Goal: Ask a question

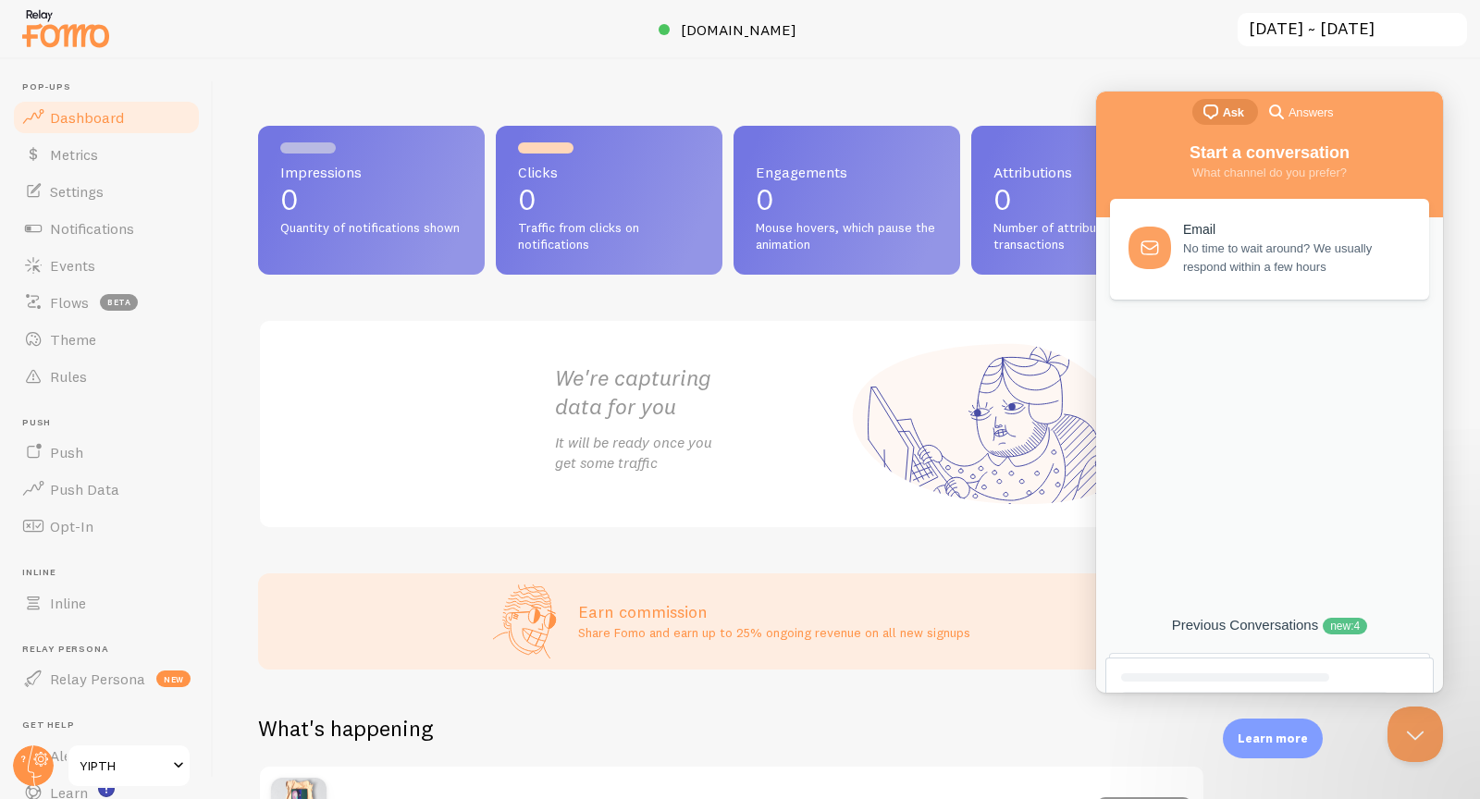
scroll to position [9, 0]
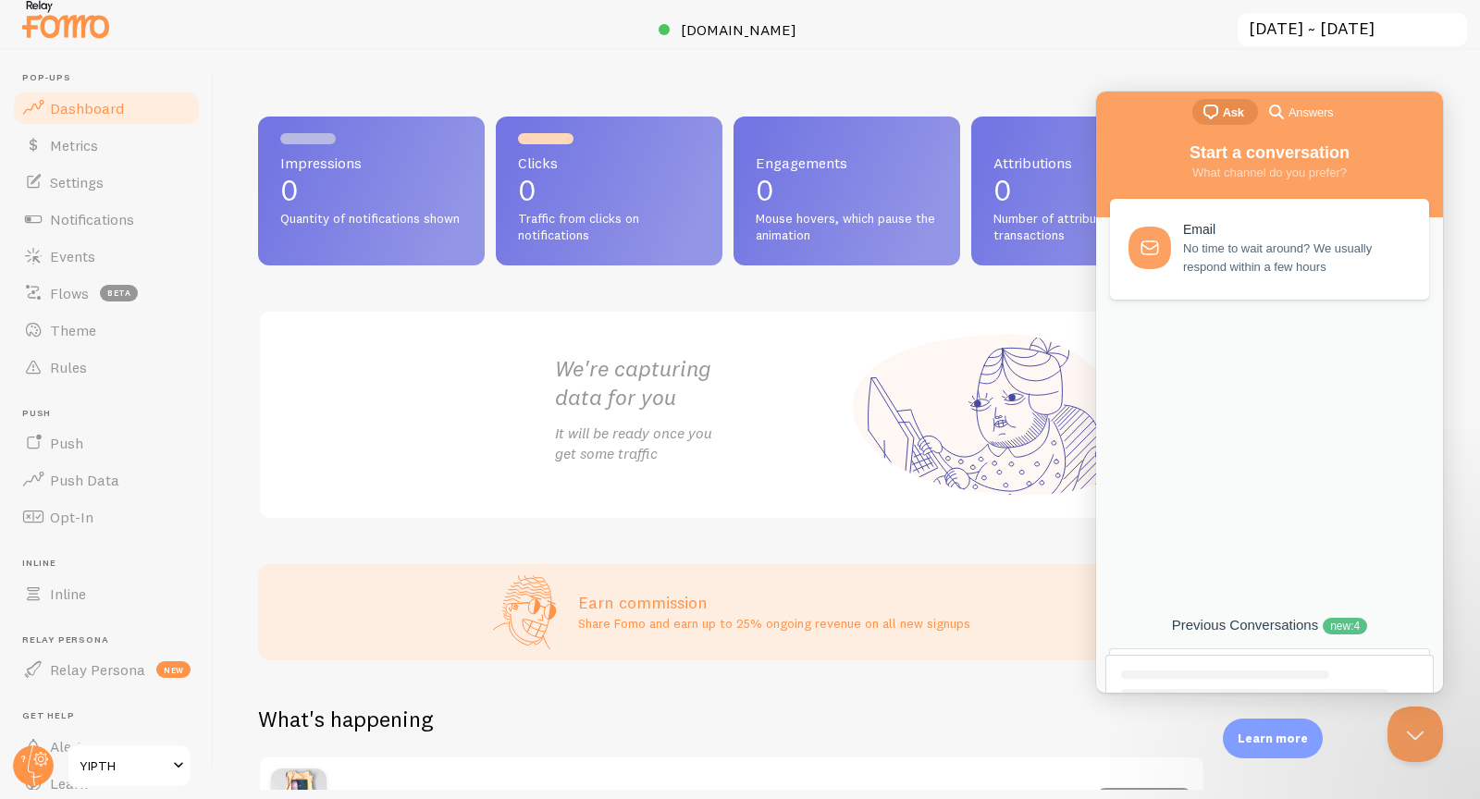
click at [1254, 622] on div "Previous Conversations new : 4" at bounding box center [1269, 626] width 328 height 18
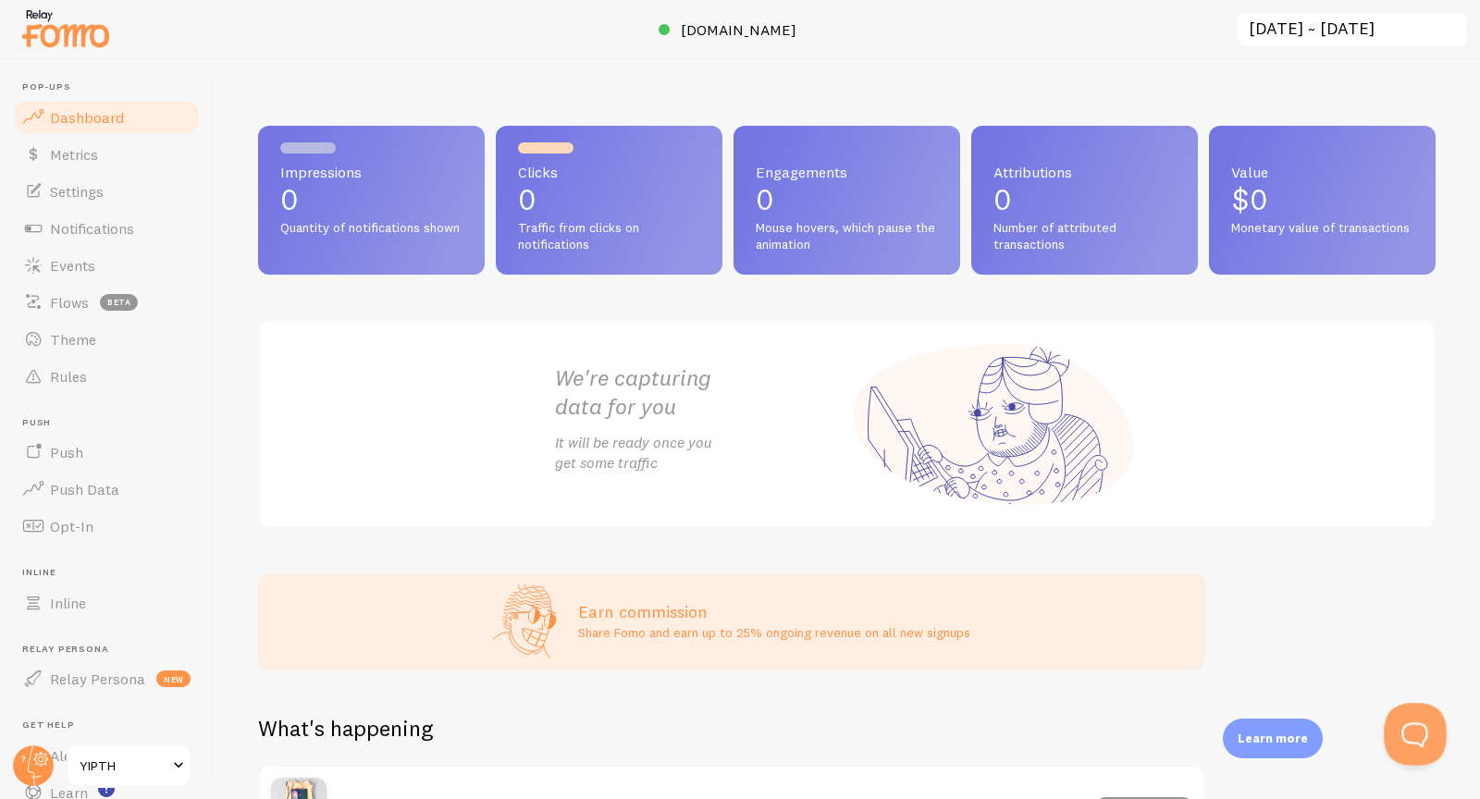
click at [1410, 731] on button "Open Beacon popover" at bounding box center [1412, 731] width 56 height 56
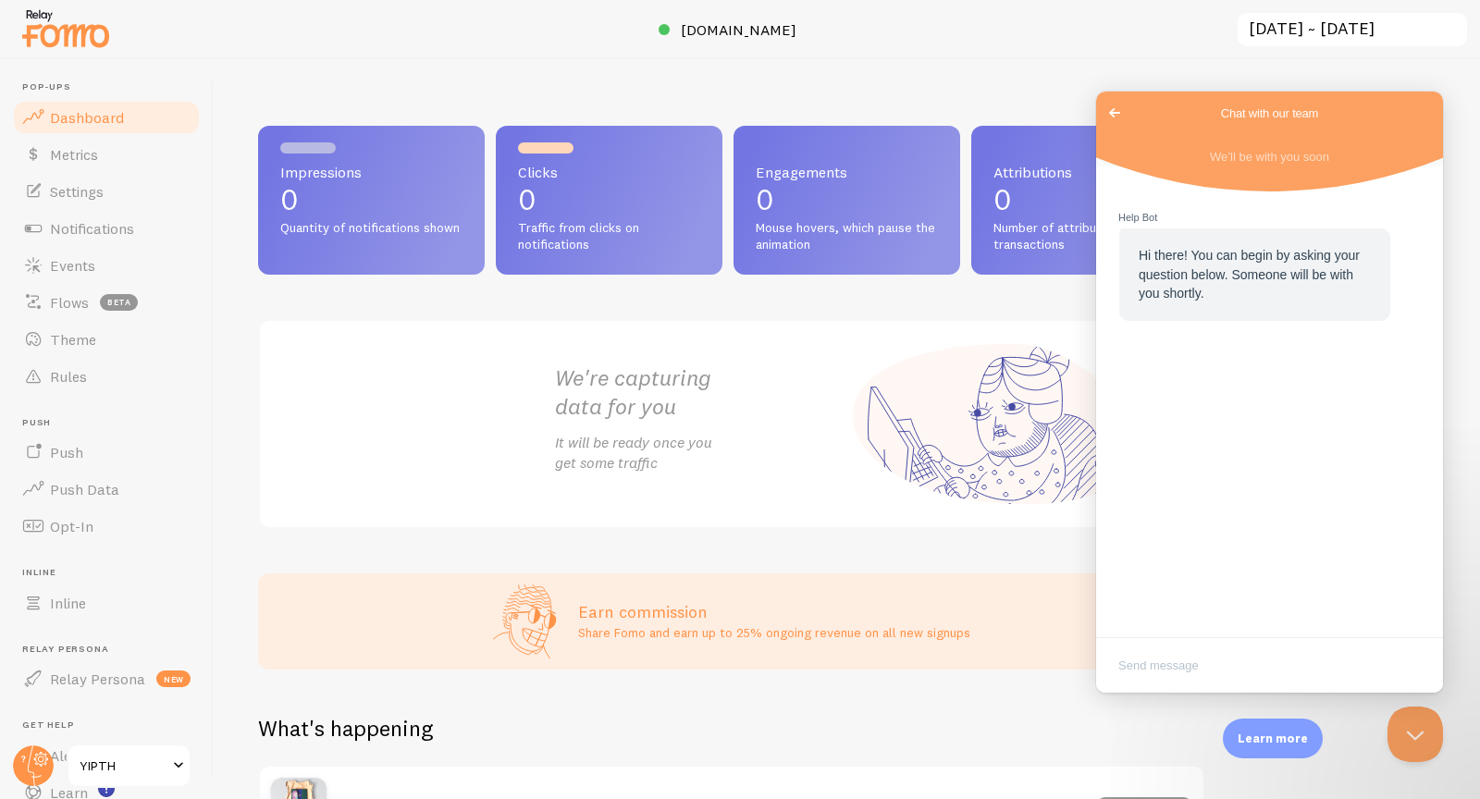
click at [1117, 110] on span "Go back" at bounding box center [1115, 113] width 22 height 22
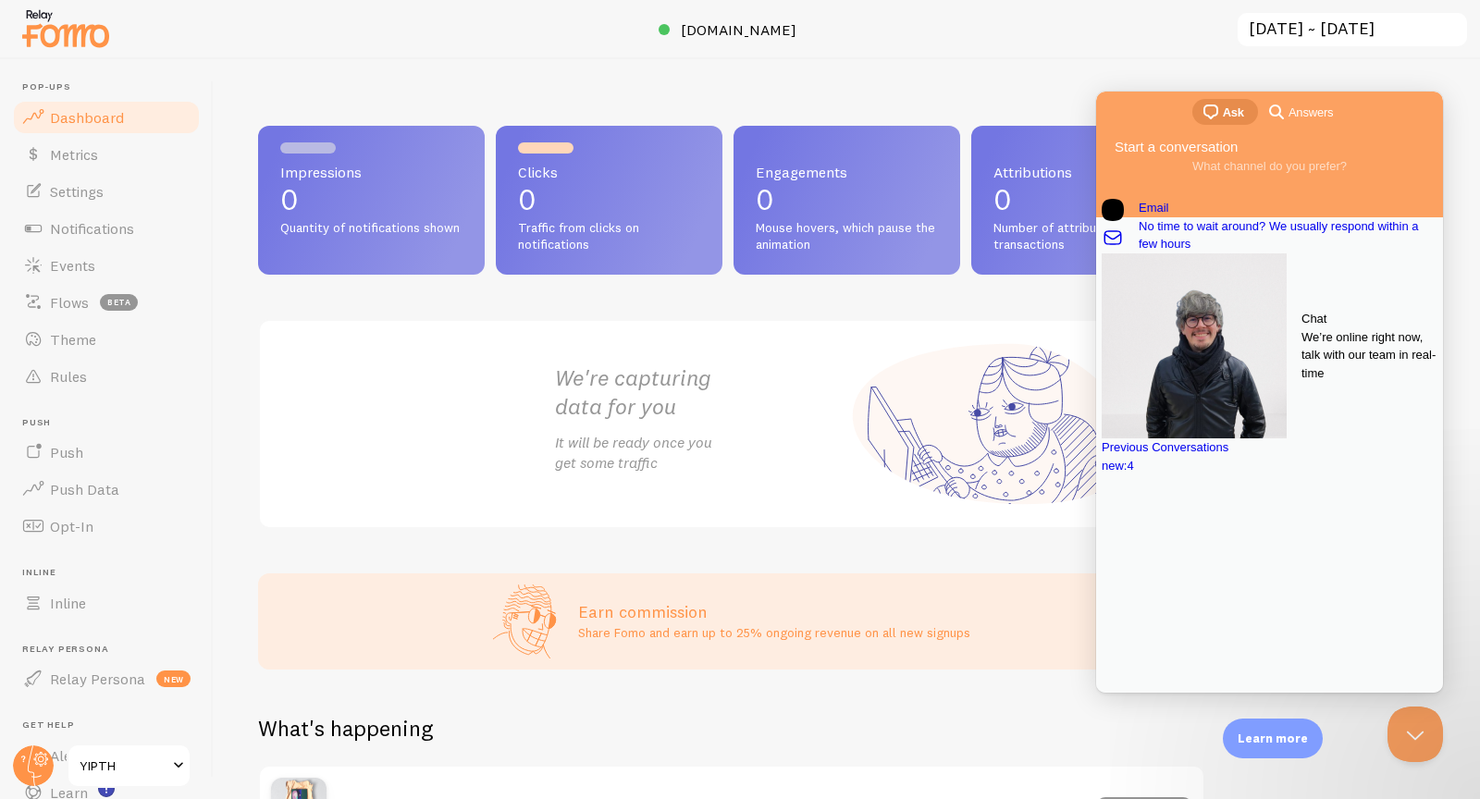
click at [1302, 328] on div "Chat" at bounding box center [1370, 319] width 136 height 19
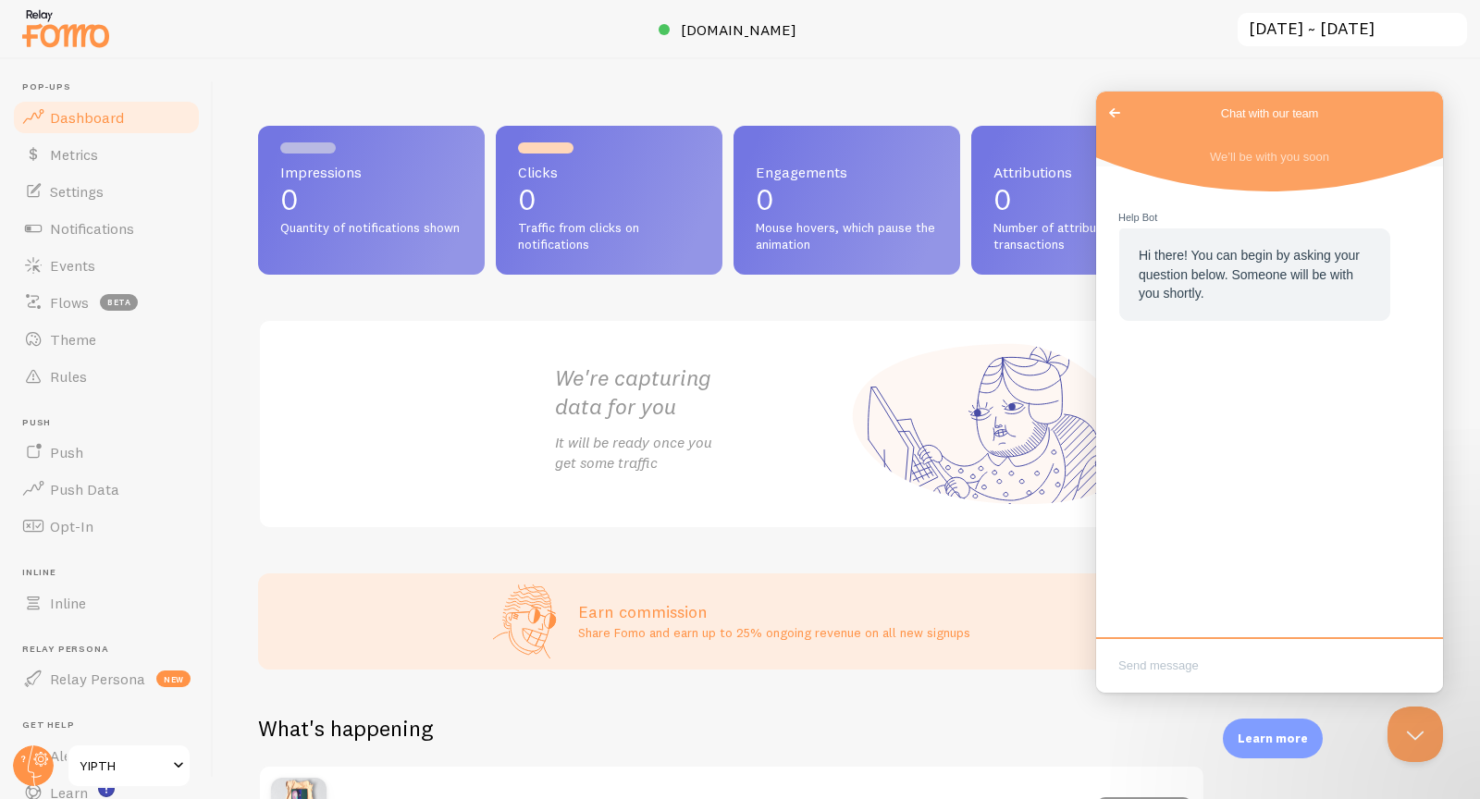
click at [1212, 656] on textarea "Write chat message" at bounding box center [1269, 667] width 339 height 43
type textarea "Hey. Is anyone there?"
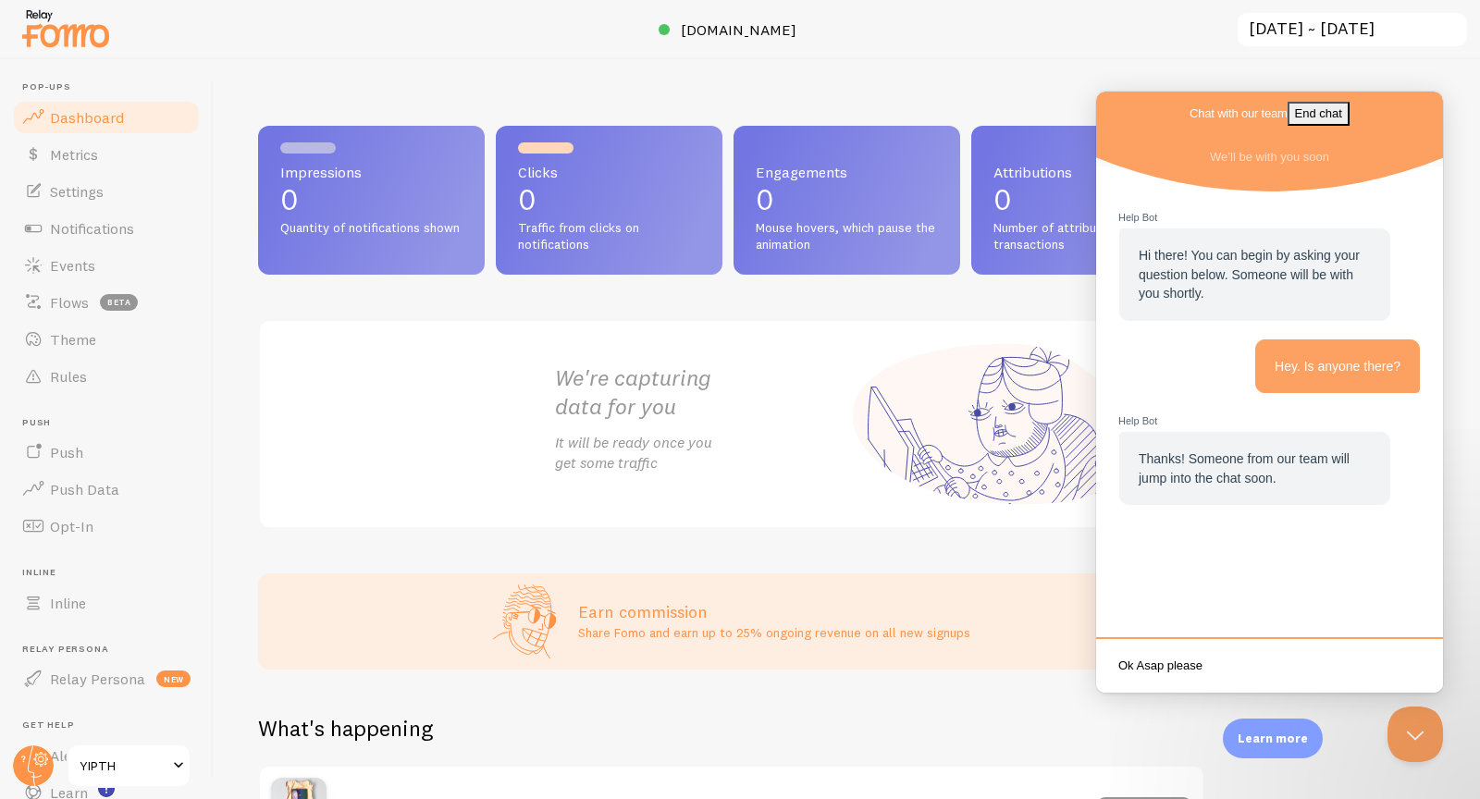
type textarea "Ok Asap please."
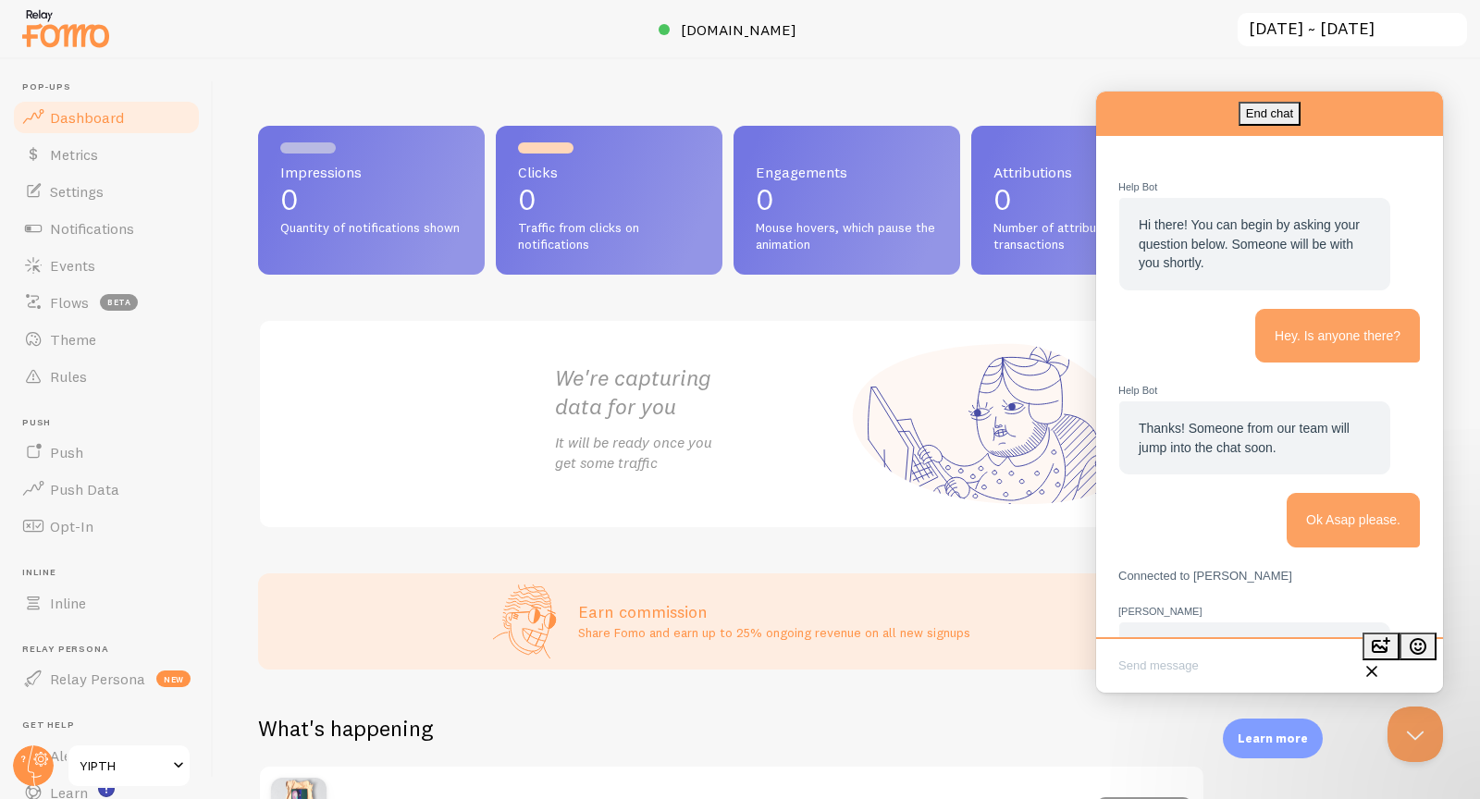
scroll to position [97, 0]
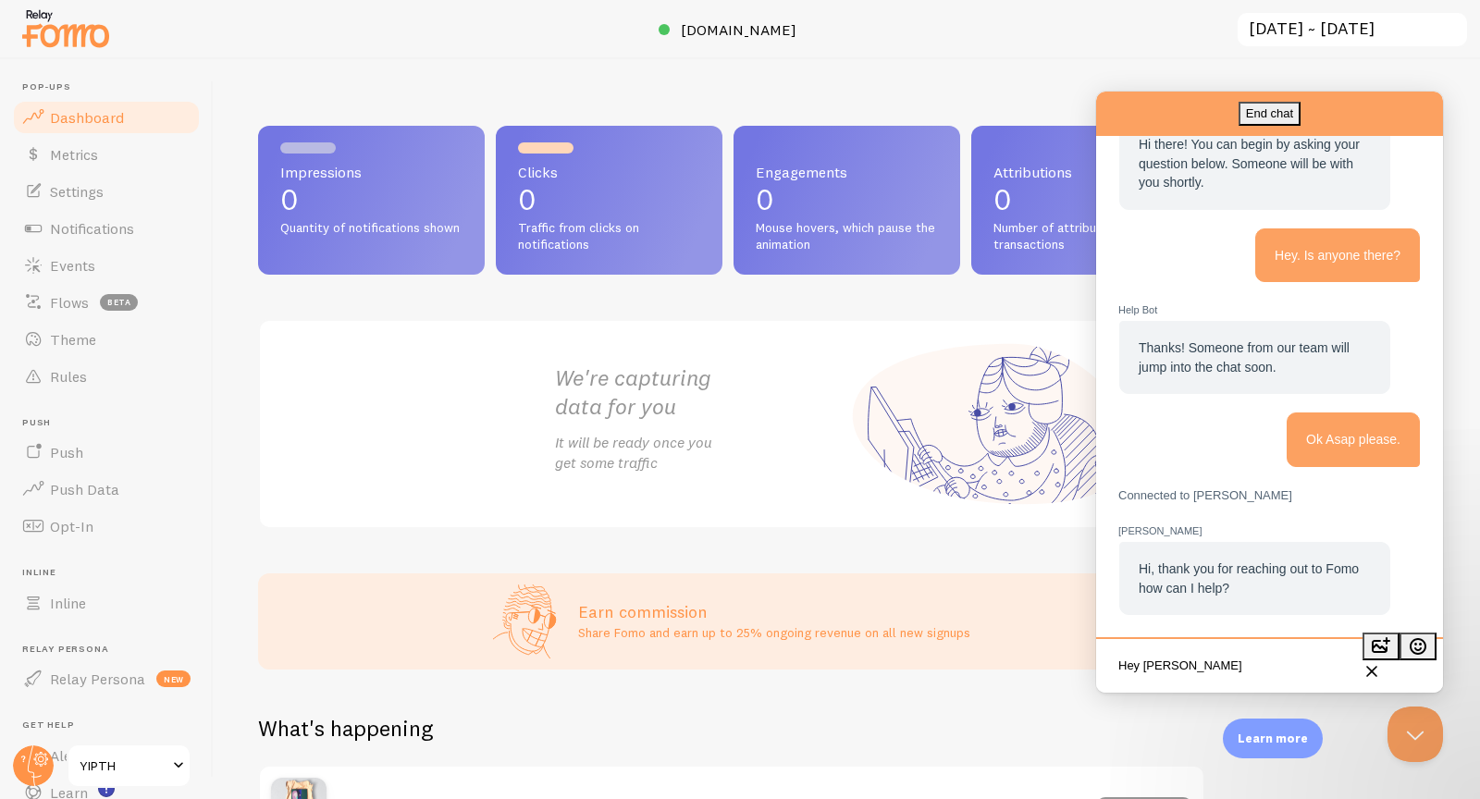
type textarea "Hey Elias."
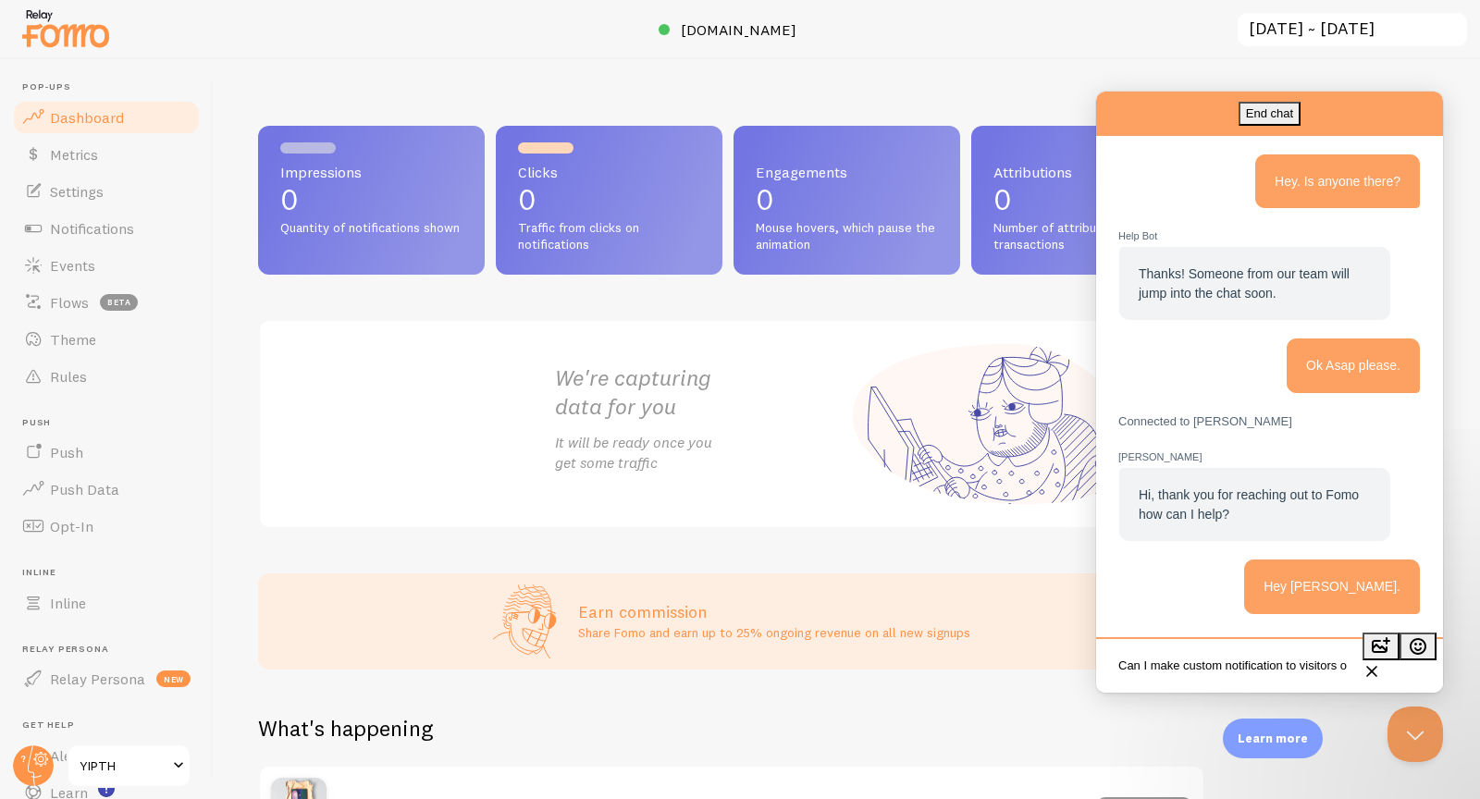
scroll to position [2, 0]
type textarea "Can I make custom notification to visitors on the site? If so, how? Thanks!"
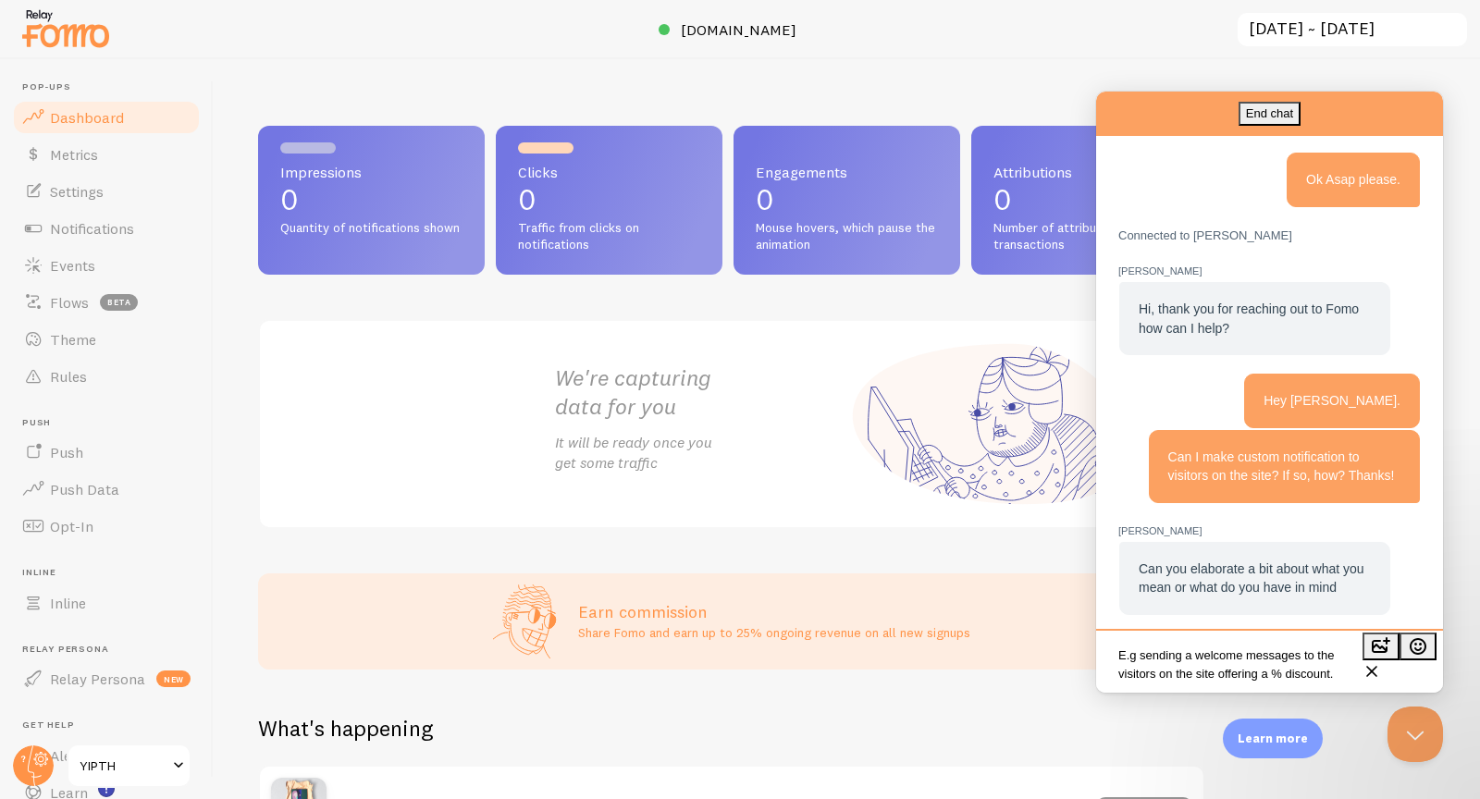
click at [1307, 650] on textarea "E.g sending a welcome messages to the visitors on the site offering a % discoun…" at bounding box center [1269, 663] width 339 height 52
click at [1196, 658] on textarea "E.g sending a welcome messages to the visitors on the site offering a % discoun…" at bounding box center [1269, 663] width 339 height 52
type textarea "E.g sending a sequences of welcome messages to the visitors on the site offerin…"
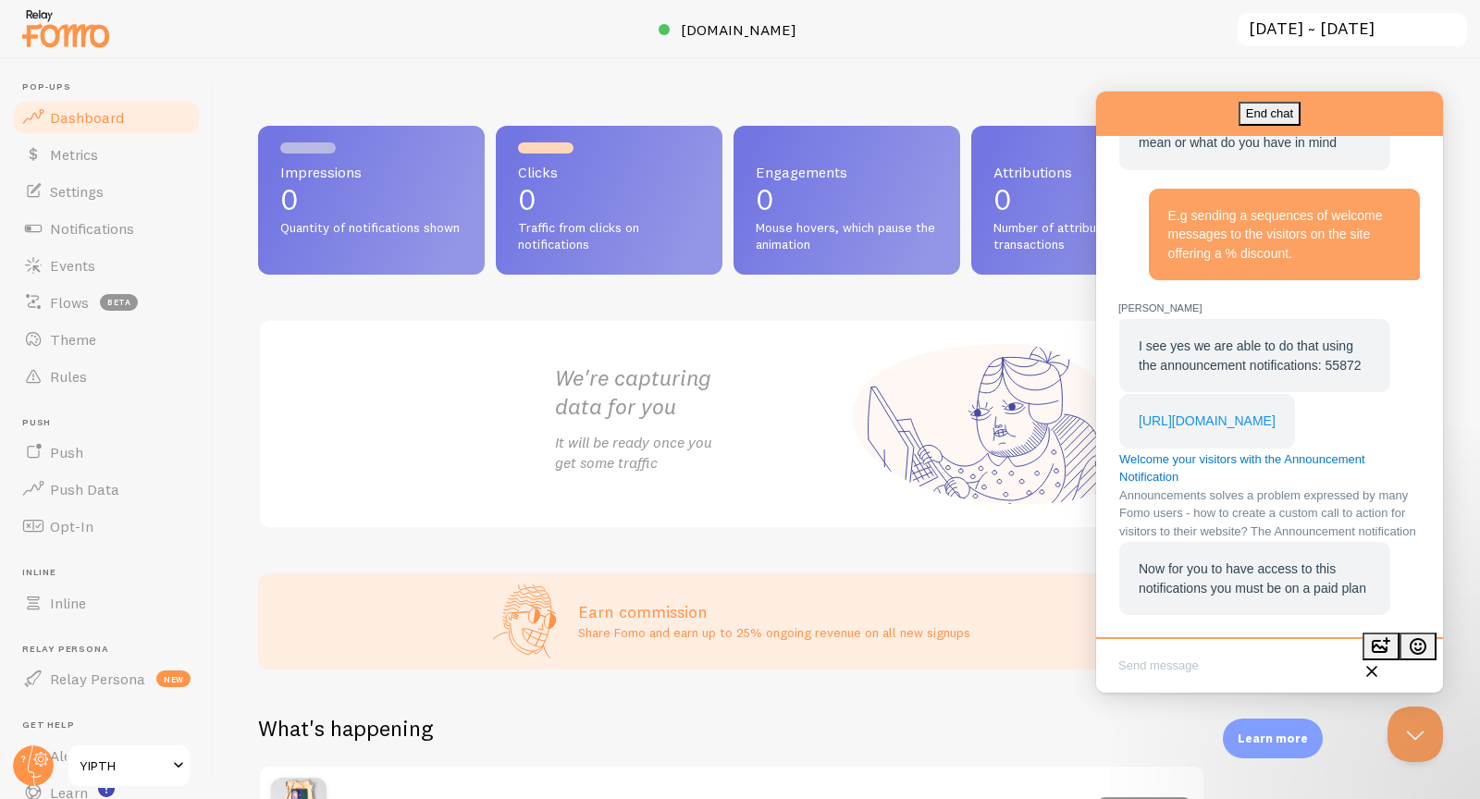
scroll to position [944, 0]
click at [1230, 413] on link "https://help.fomo.com/article/150-welcome-your-visitors-with-the-announcement-n…" at bounding box center [1207, 420] width 137 height 15
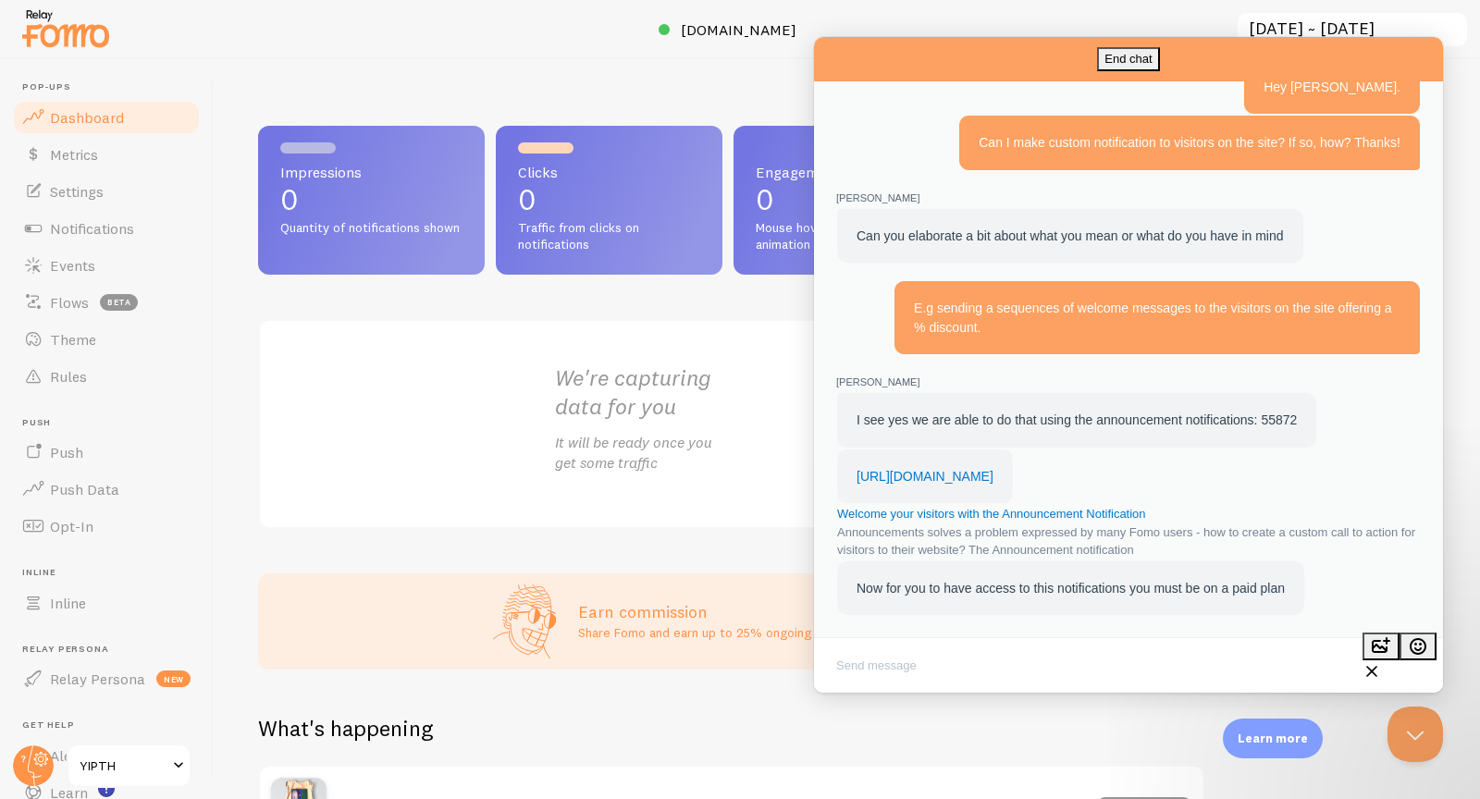
scroll to position [413, 0]
click at [847, 693] on button "Close" at bounding box center [830, 705] width 33 height 24
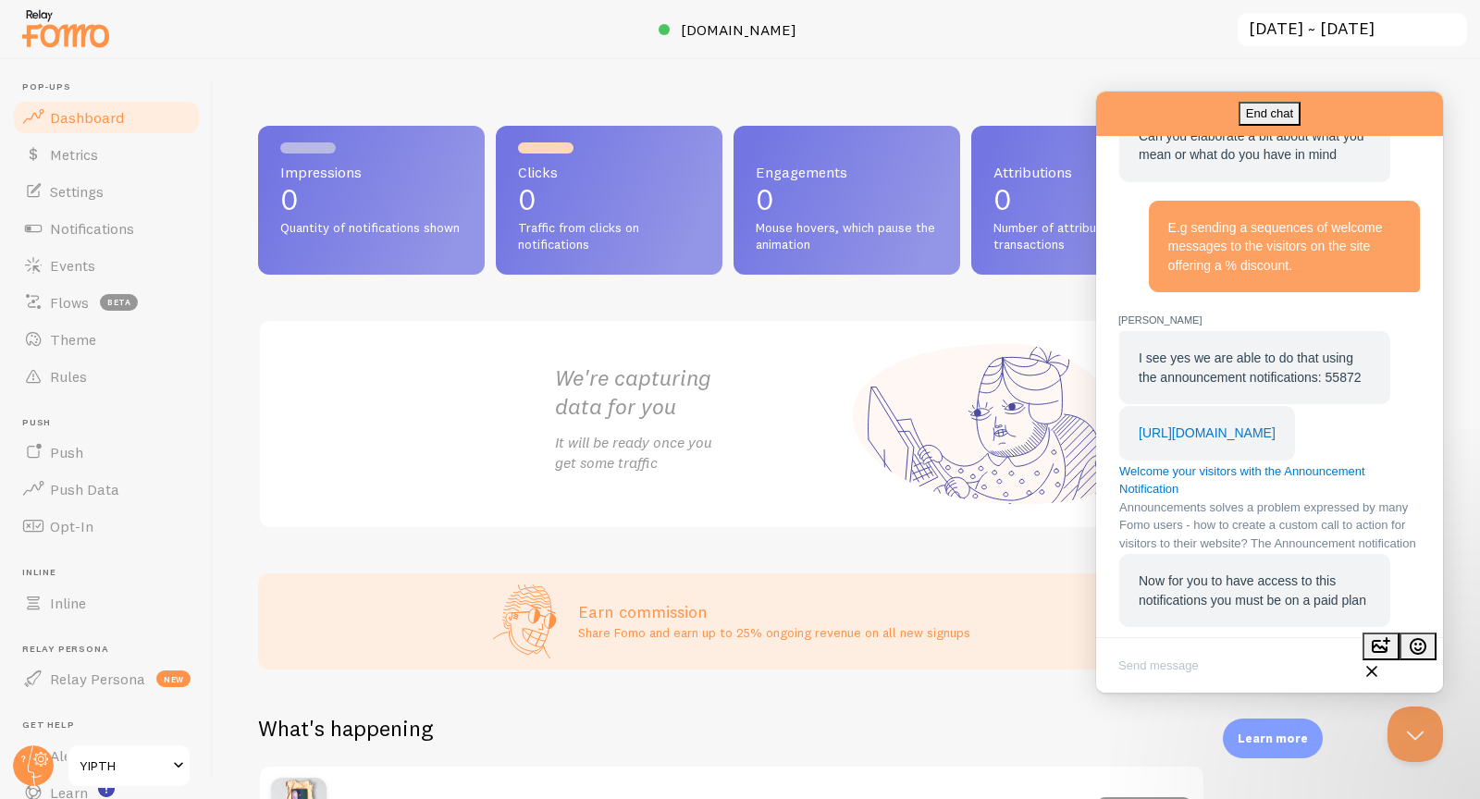
scroll to position [944, 0]
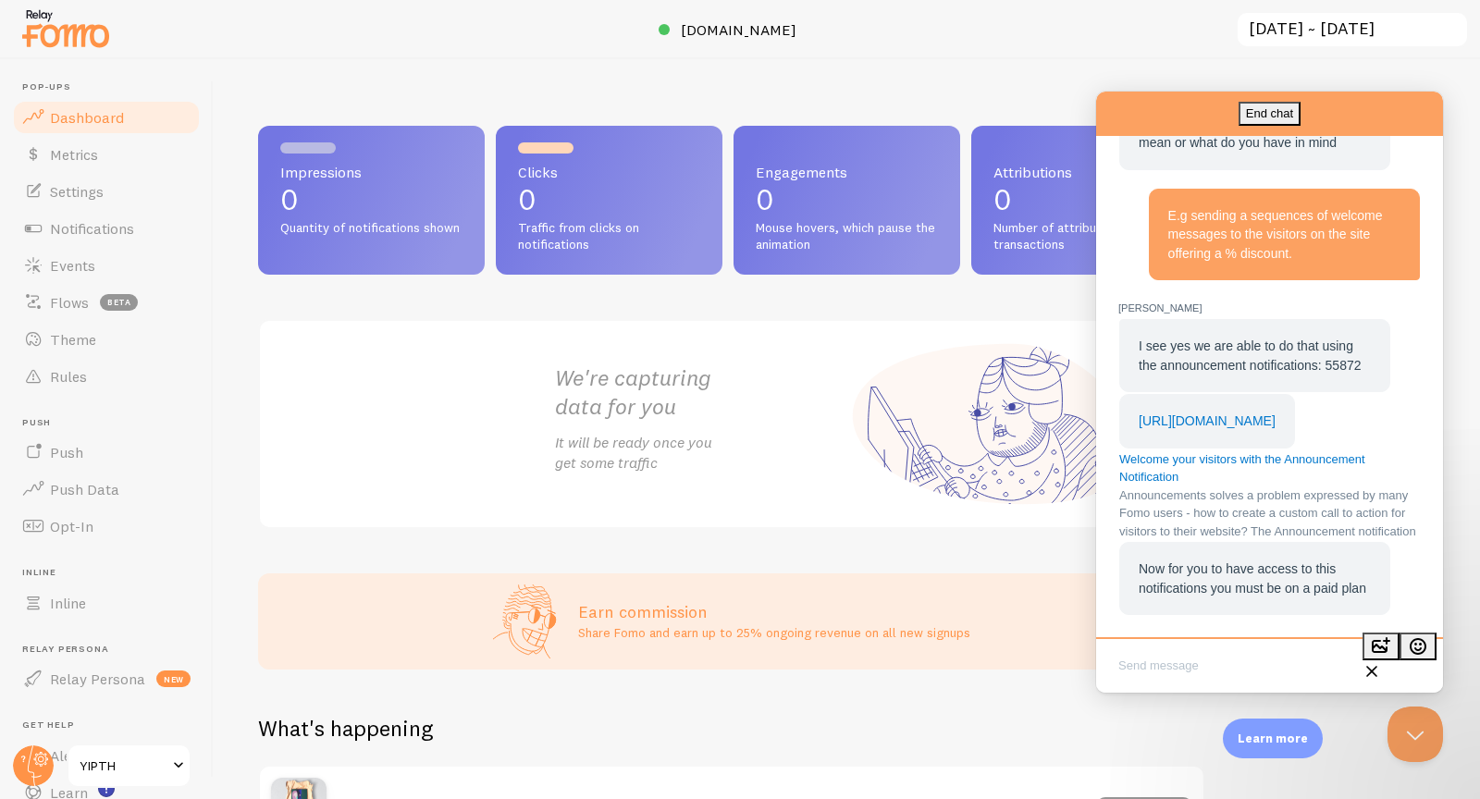
click at [1176, 662] on textarea "Write chat message" at bounding box center [1269, 667] width 339 height 43
click at [1256, 669] on textarea "Ok what are the prices foe the paid plans?" at bounding box center [1269, 667] width 339 height 43
type textarea "Ok what are the prices for the paid plans?"
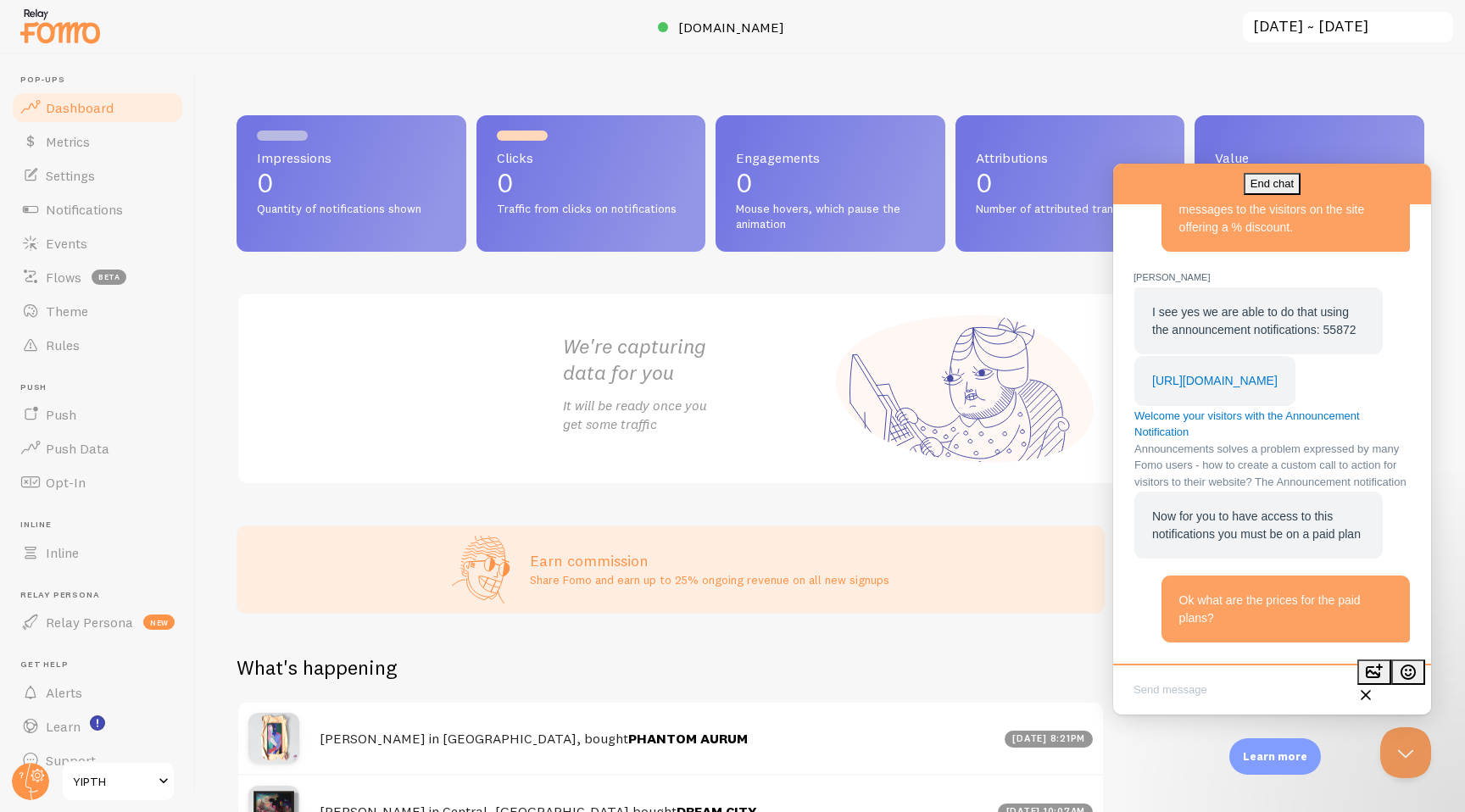
scroll to position [71, 0]
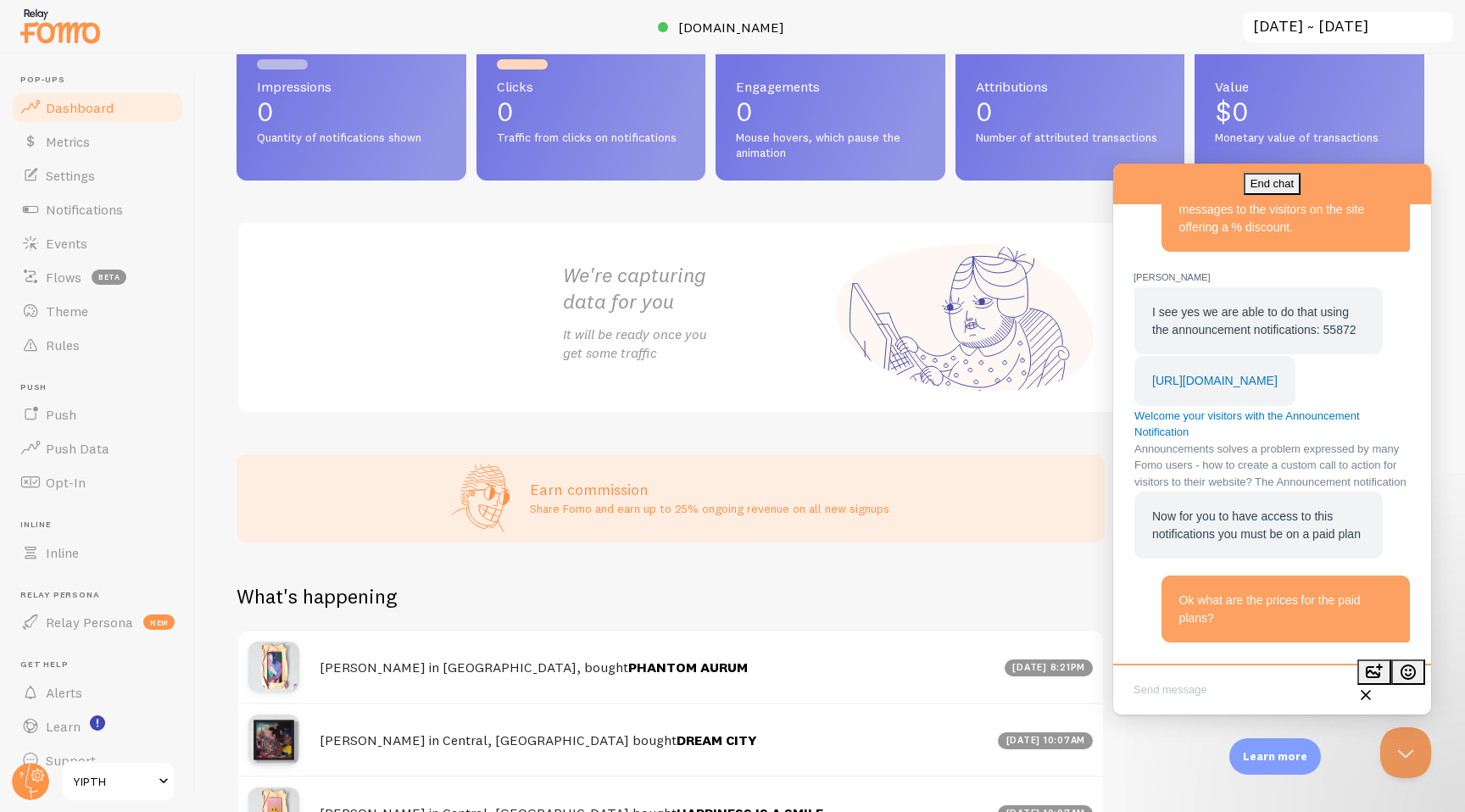
click at [1238, 686] on textarea "Write chat message" at bounding box center [1272, 691] width 311 height 39
type textarea "l"
type textarea "Let me know I'll be back in a bit."
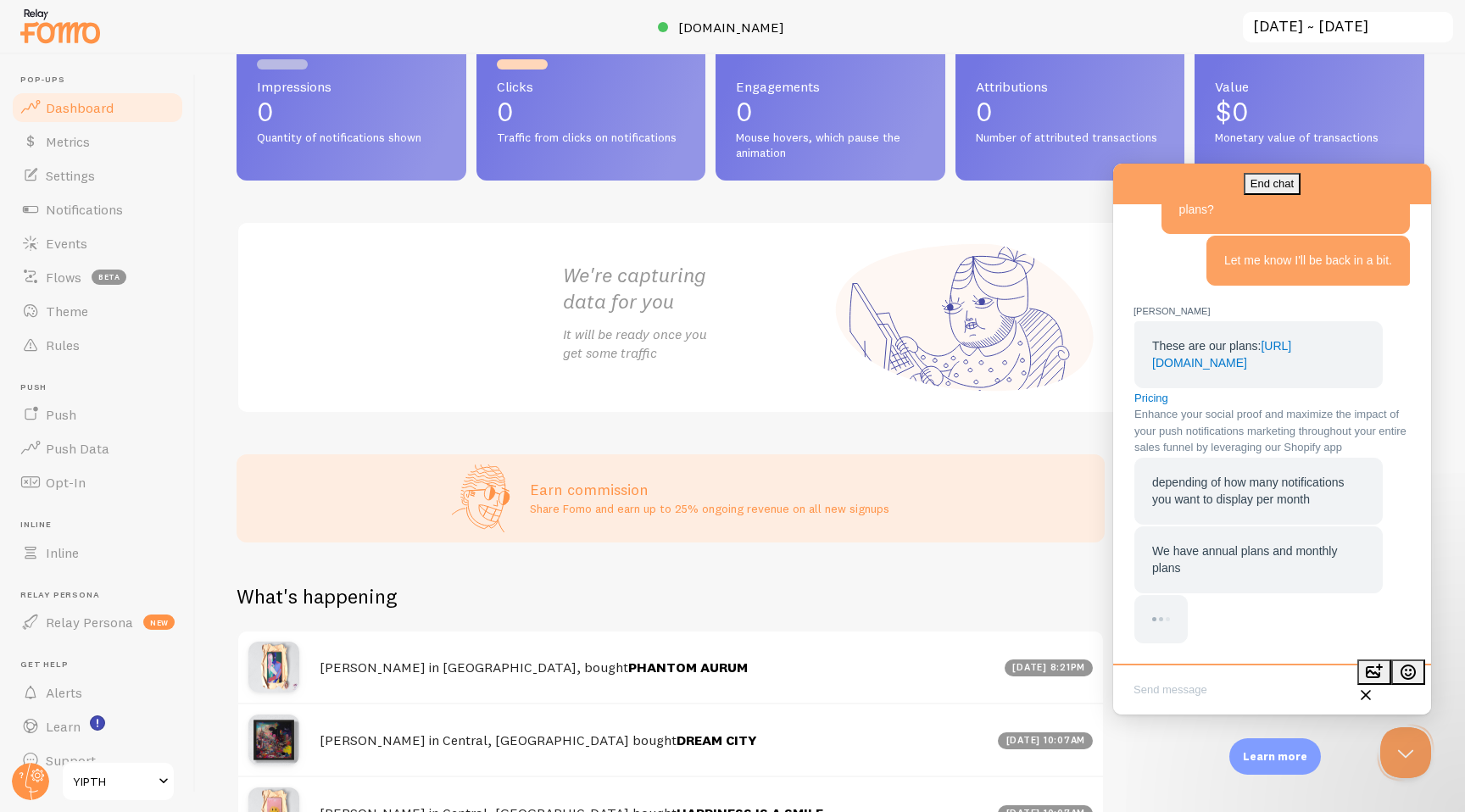
scroll to position [1358, 0]
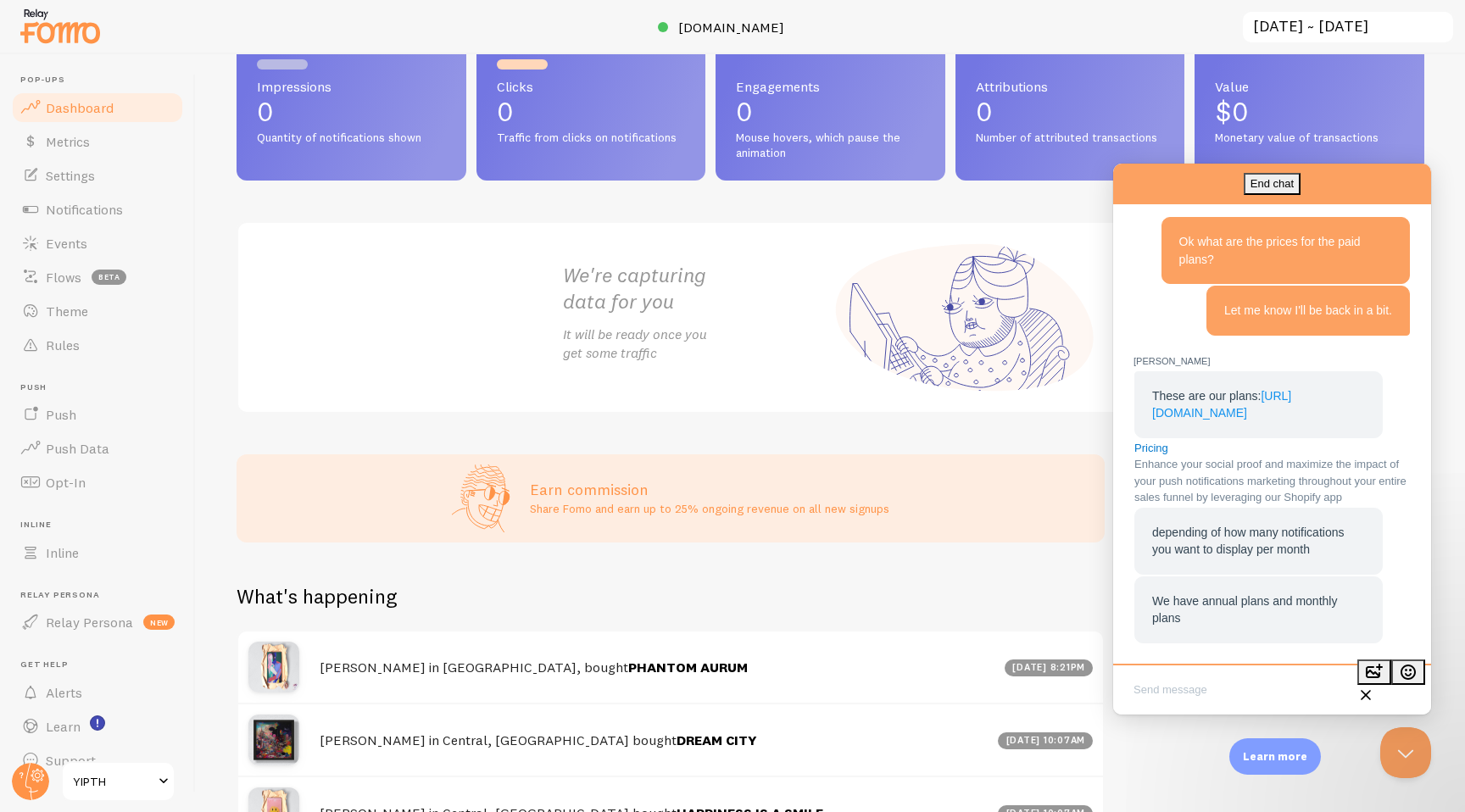
click at [1244, 390] on link "https://fomo.com/pricing" at bounding box center [1222, 405] width 139 height 31
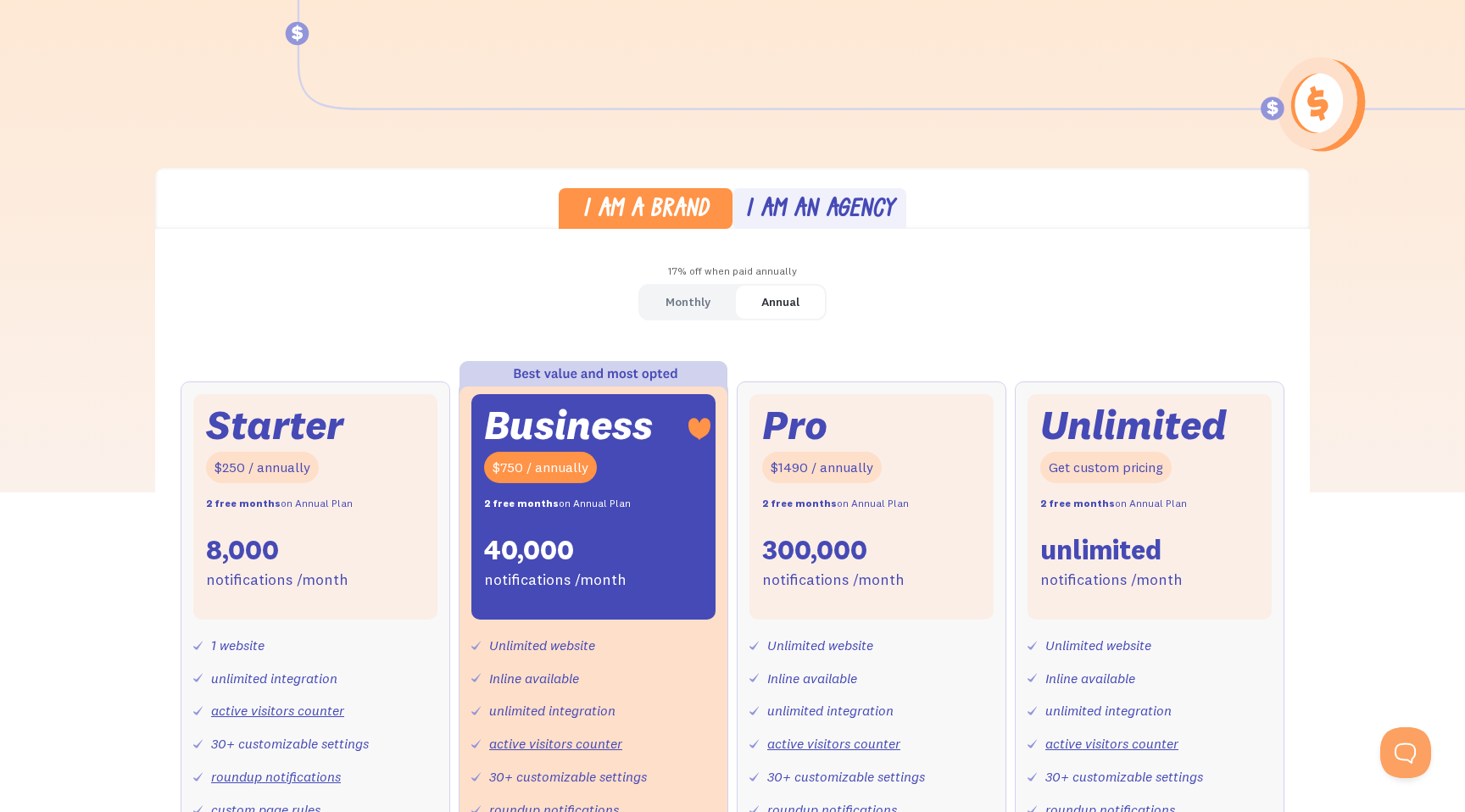
scroll to position [382, 0]
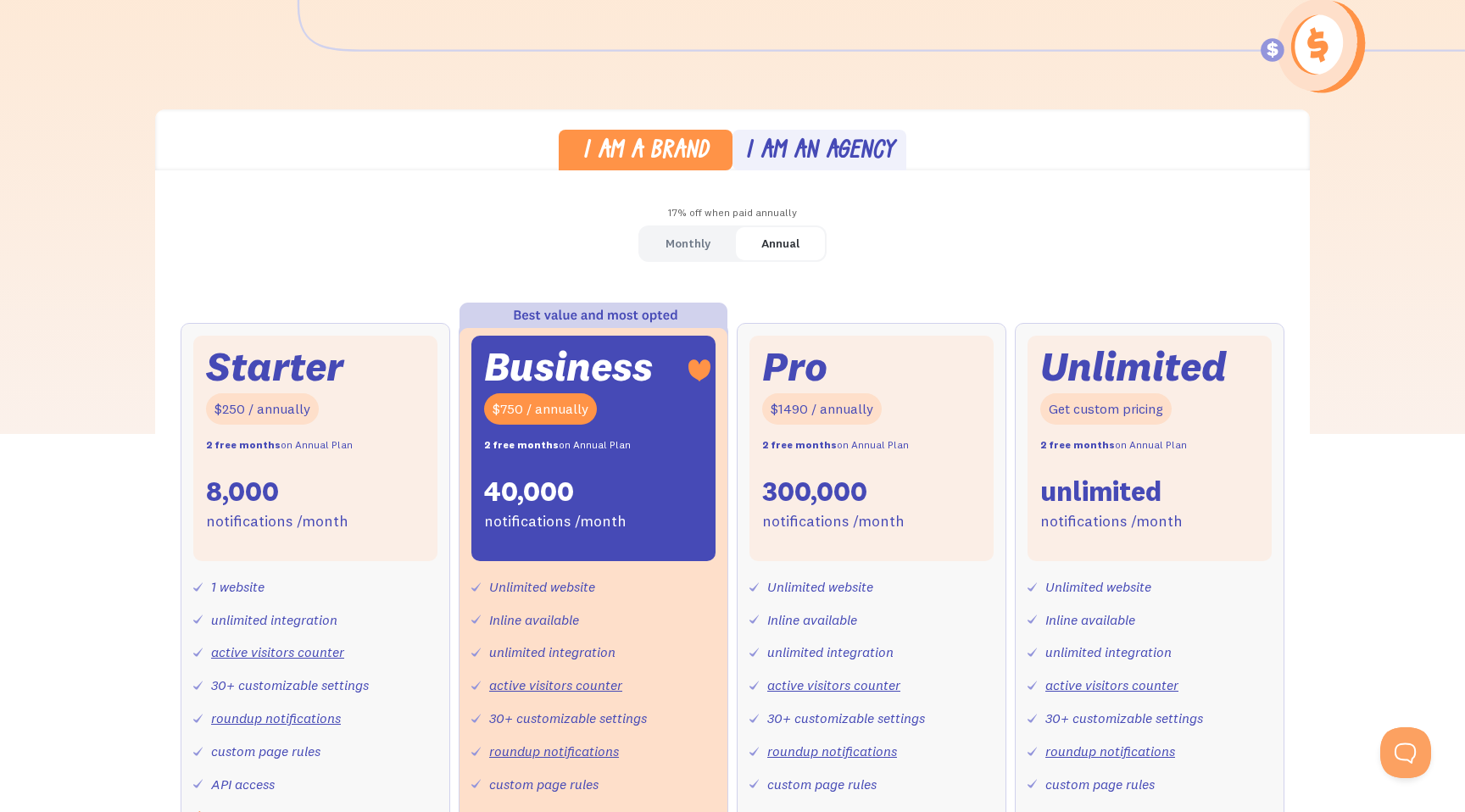
click at [688, 238] on div "Monthly" at bounding box center [688, 244] width 45 height 25
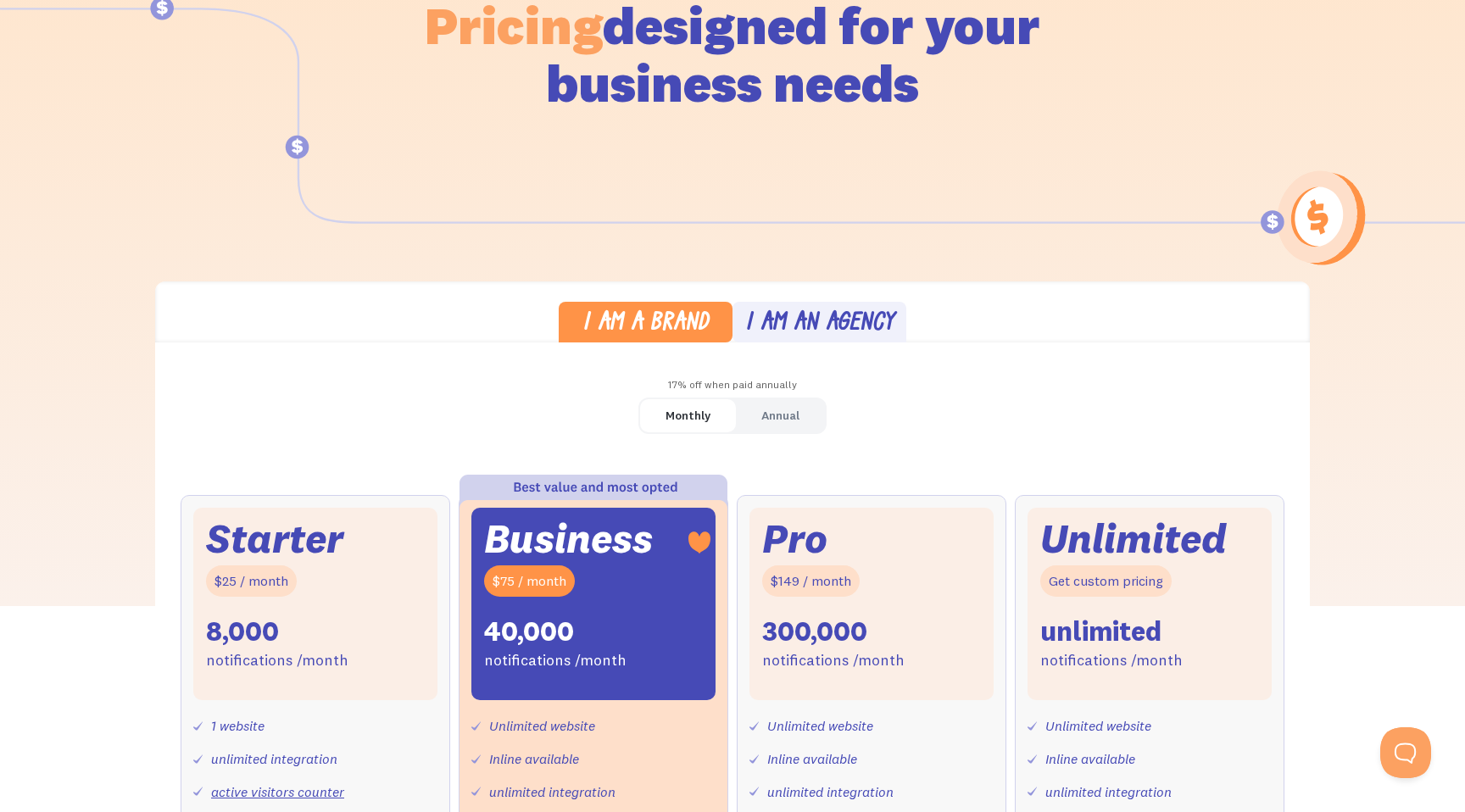
scroll to position [0, 0]
